Goal: Task Accomplishment & Management: Use online tool/utility

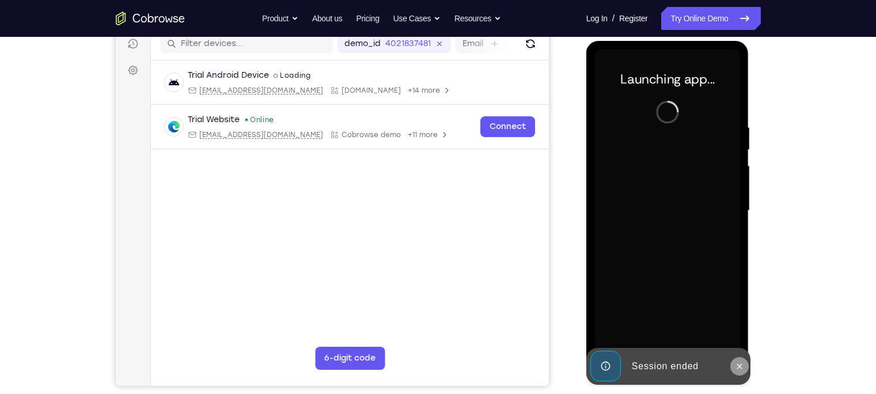
click at [743, 370] on icon at bounding box center [739, 366] width 9 height 9
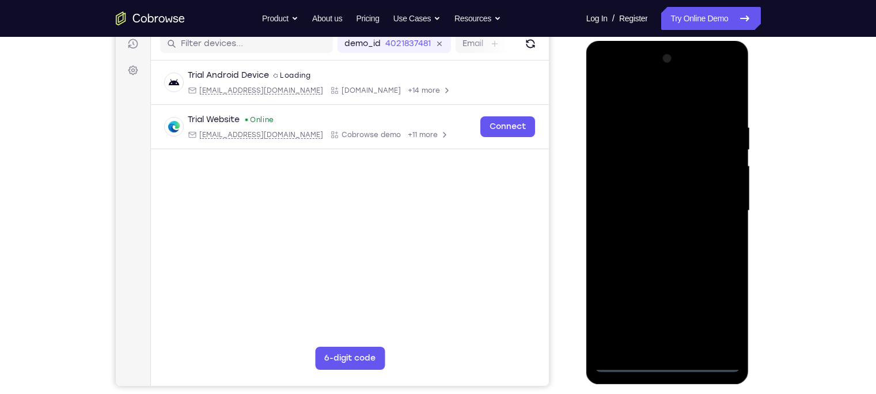
click at [671, 359] on div at bounding box center [667, 211] width 145 height 322
click at [669, 359] on div at bounding box center [667, 211] width 145 height 322
click at [668, 361] on div at bounding box center [667, 211] width 145 height 322
click at [666, 363] on div at bounding box center [667, 211] width 145 height 322
click at [712, 315] on div at bounding box center [667, 211] width 145 height 322
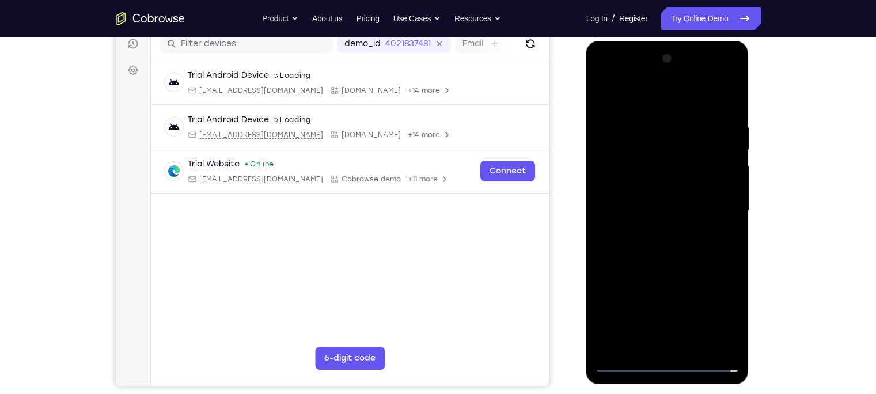
click at [641, 97] on div at bounding box center [667, 211] width 145 height 322
click at [718, 208] on div at bounding box center [667, 211] width 145 height 322
click at [655, 337] on div at bounding box center [667, 211] width 145 height 322
click at [654, 232] on div at bounding box center [667, 211] width 145 height 322
click at [665, 268] on div at bounding box center [667, 211] width 145 height 322
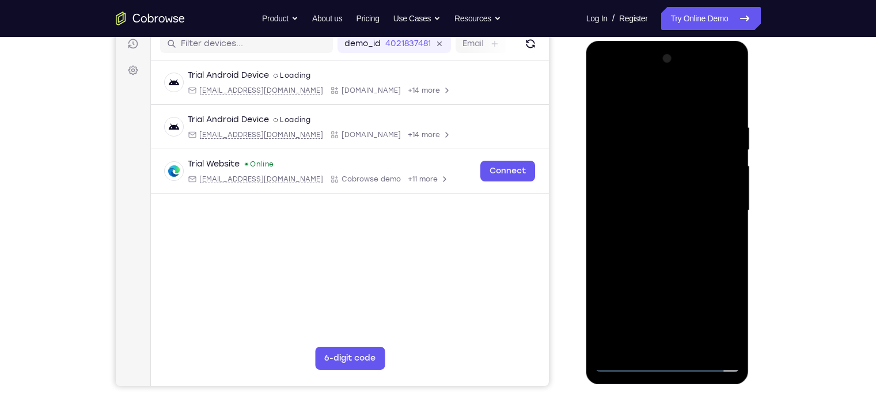
click at [646, 150] on div at bounding box center [667, 211] width 145 height 322
click at [655, 178] on div at bounding box center [667, 211] width 145 height 322
click at [665, 253] on div at bounding box center [667, 211] width 145 height 322
click at [674, 182] on div at bounding box center [667, 211] width 145 height 322
click at [717, 76] on div at bounding box center [667, 211] width 145 height 322
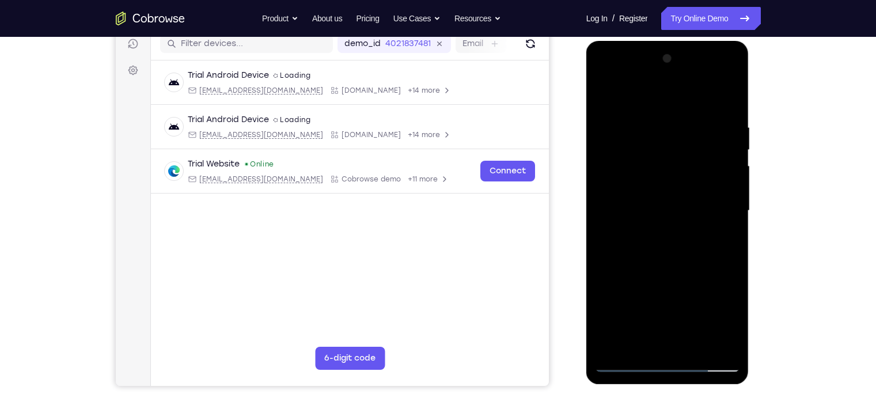
click at [605, 76] on div at bounding box center [667, 211] width 145 height 322
click at [625, 173] on div at bounding box center [667, 211] width 145 height 322
click at [656, 231] on div at bounding box center [667, 211] width 145 height 322
click at [670, 265] on div at bounding box center [667, 211] width 145 height 322
click at [642, 158] on div at bounding box center [667, 211] width 145 height 322
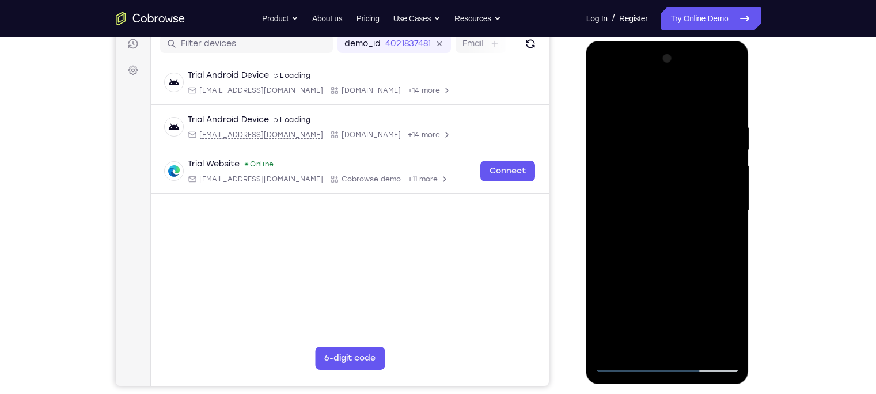
click at [639, 179] on div at bounding box center [667, 211] width 145 height 322
click at [700, 26] on link "Try Online Demo" at bounding box center [710, 18] width 99 height 23
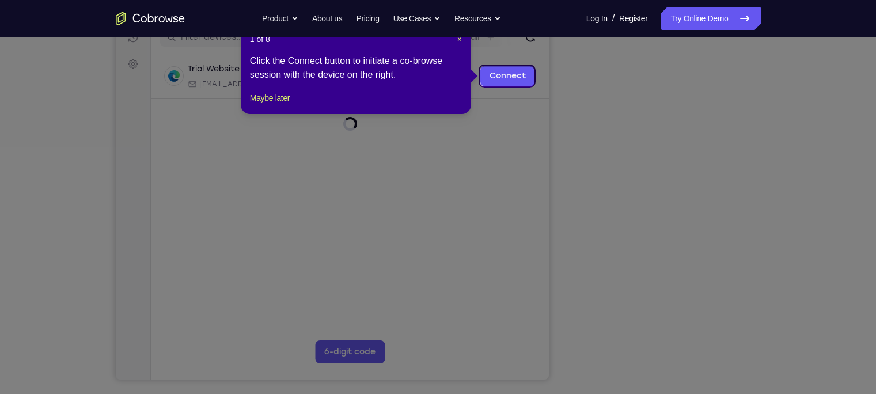
scroll to position [157, 0]
click at [459, 40] on span "×" at bounding box center [459, 38] width 5 height 9
